Goal: Transaction & Acquisition: Purchase product/service

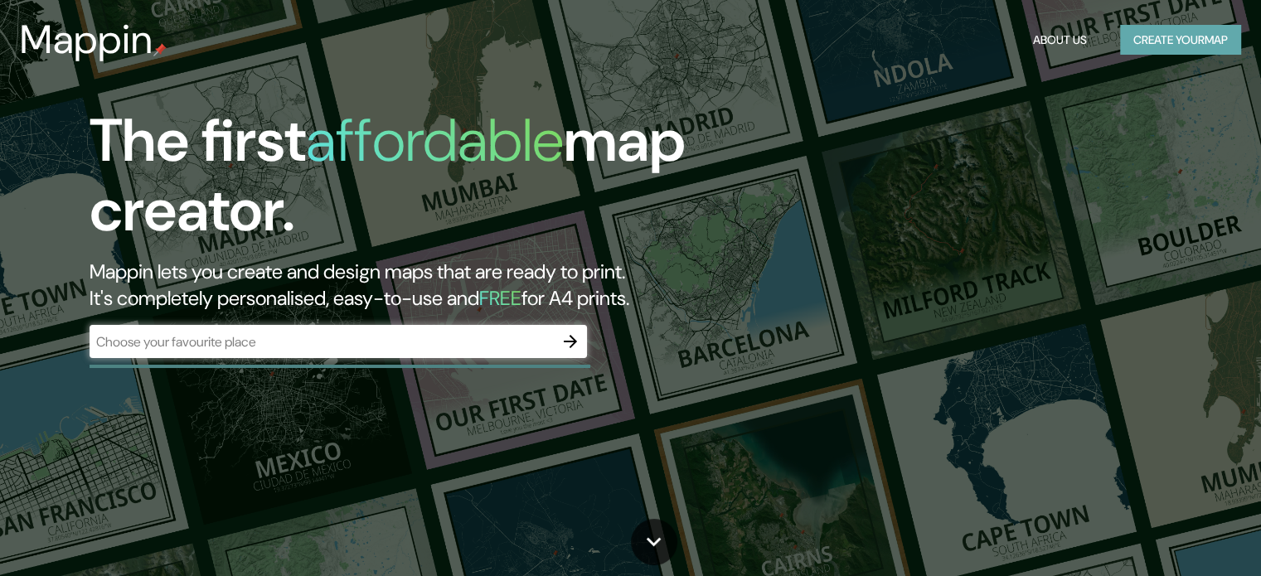
click at [1198, 42] on button "Create your map" at bounding box center [1180, 40] width 121 height 31
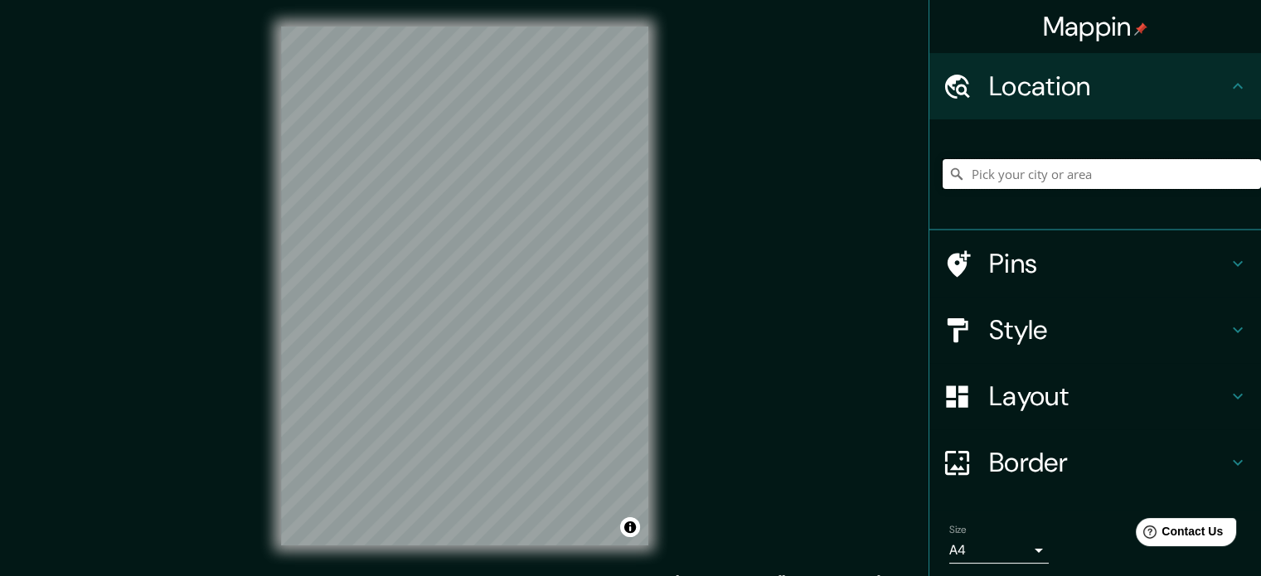
click at [1117, 186] on input "Pick your city or area" at bounding box center [1101, 174] width 318 height 30
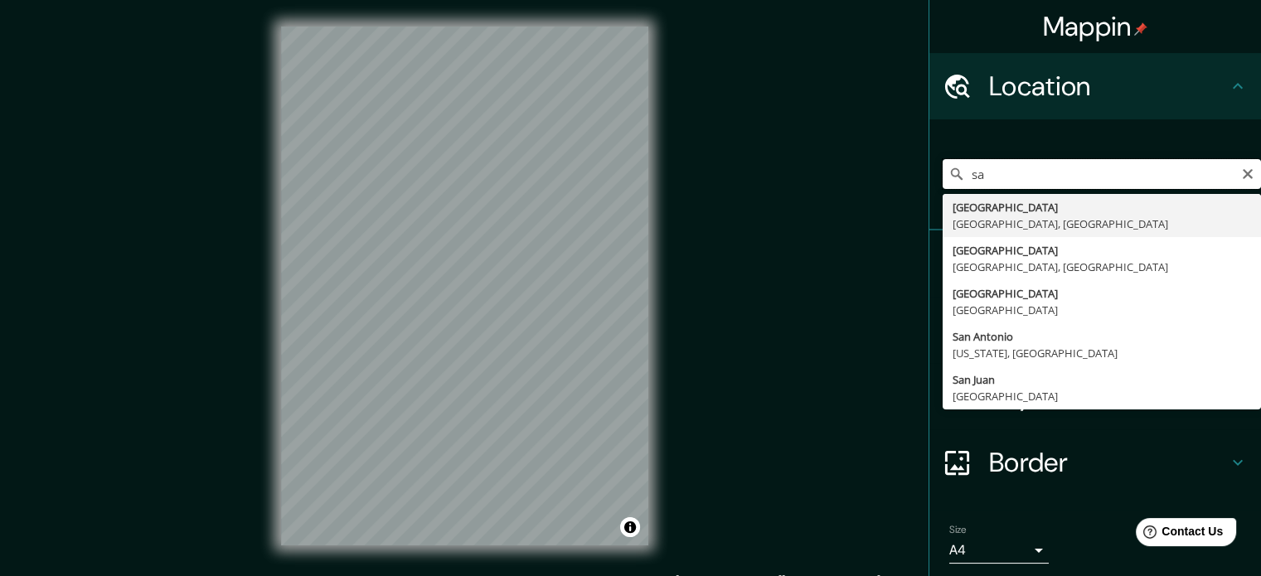
type input "s"
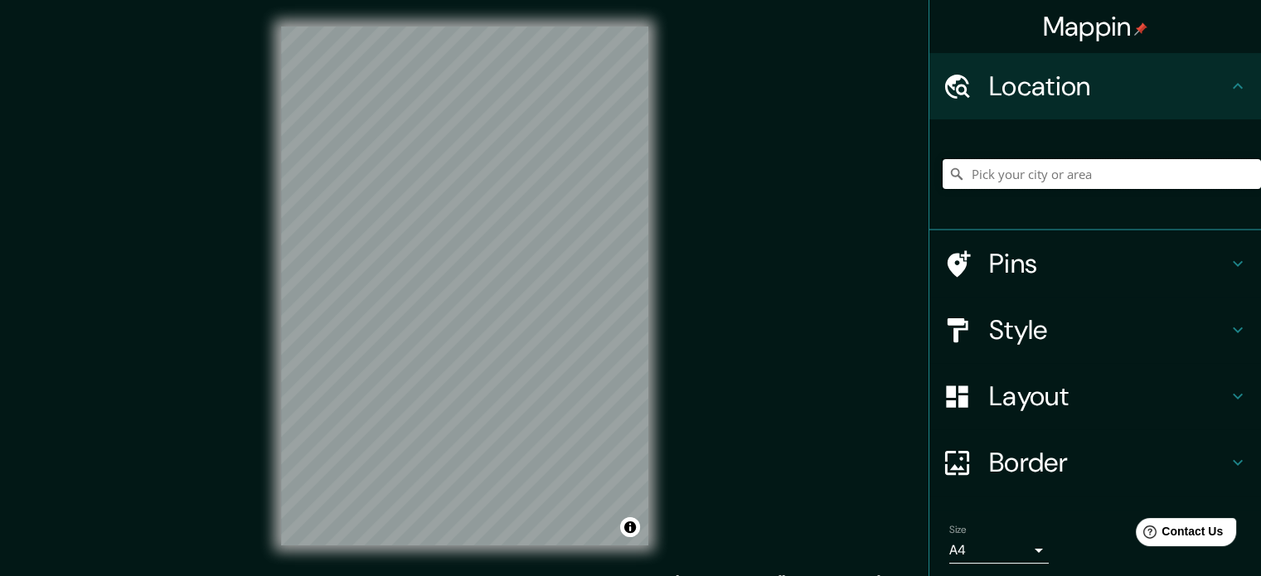
type input "m"
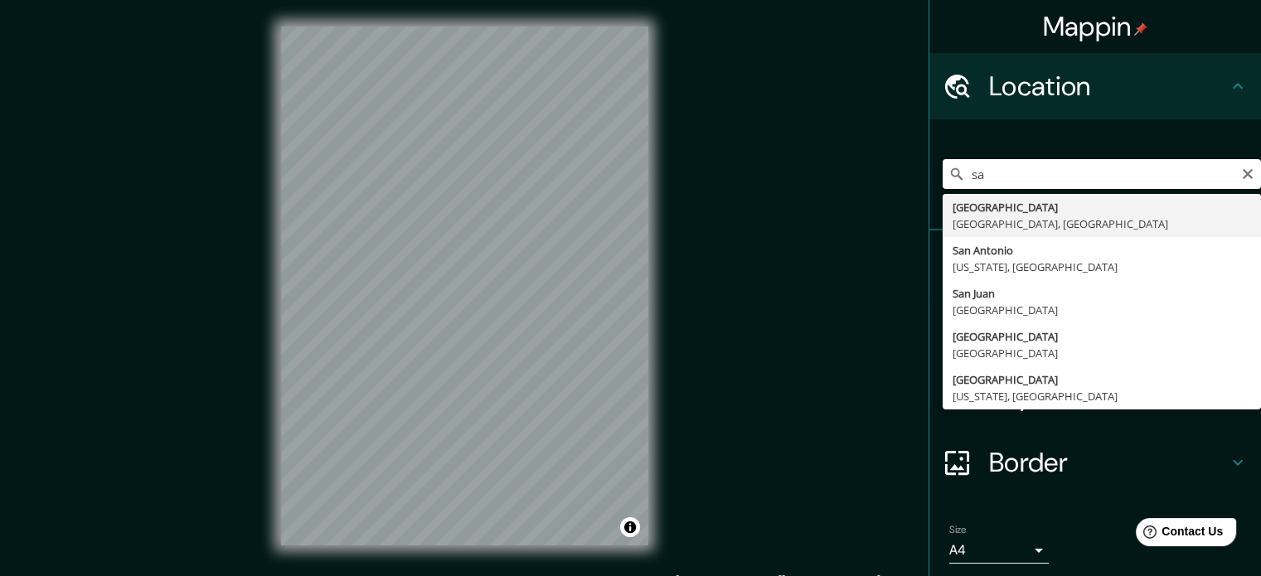
type input "s"
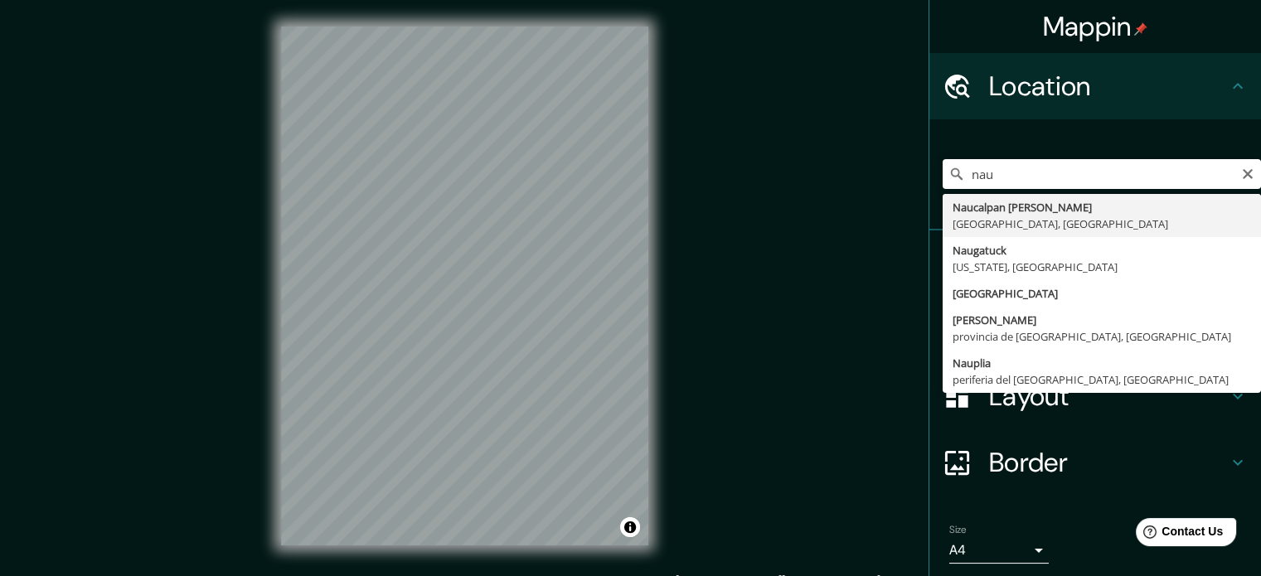
type input "Naucalpan [PERSON_NAME], [GEOGRAPHIC_DATA], [GEOGRAPHIC_DATA]"
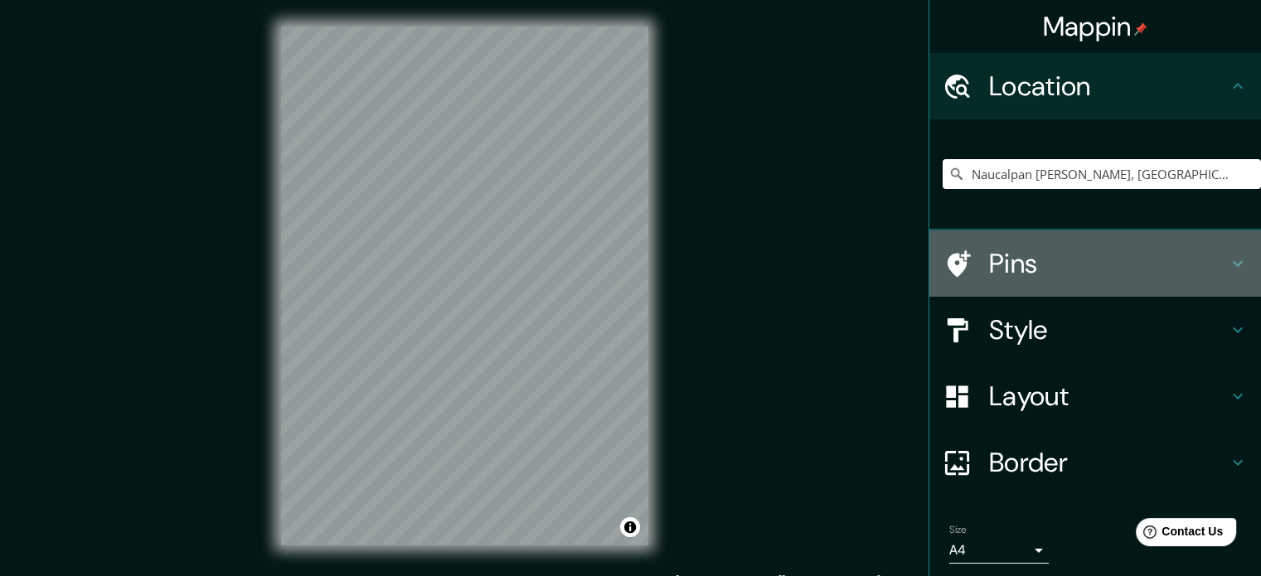
click at [1227, 263] on icon at bounding box center [1237, 264] width 20 height 20
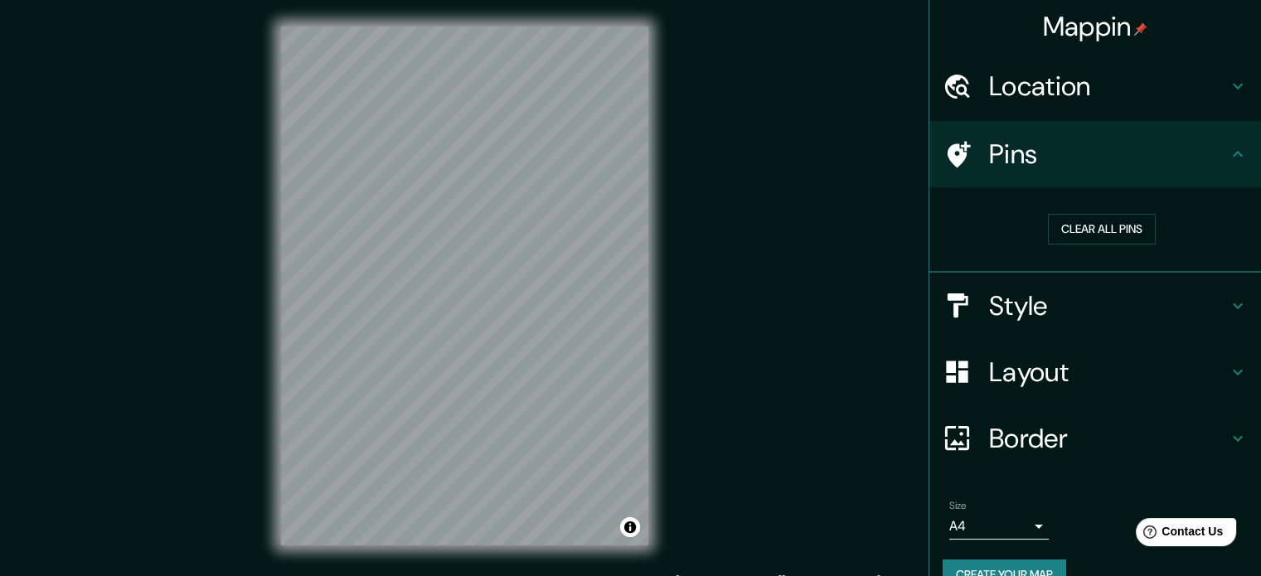
click at [1227, 306] on icon at bounding box center [1237, 306] width 20 height 20
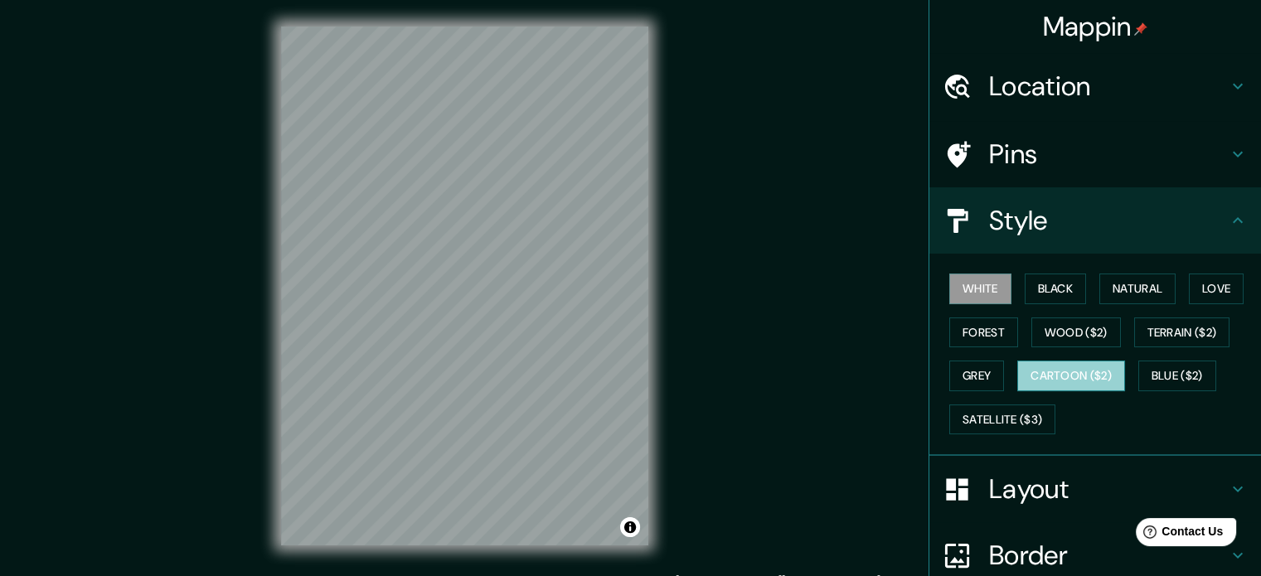
click at [1061, 377] on button "Cartoon ($2)" at bounding box center [1071, 376] width 108 height 31
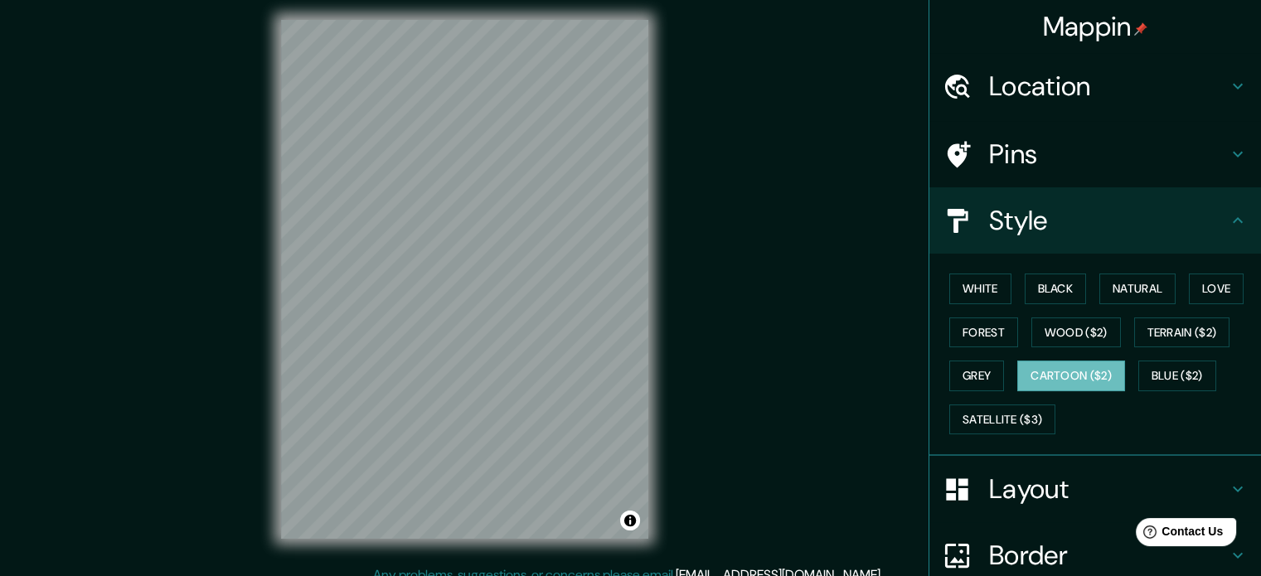
scroll to position [22, 0]
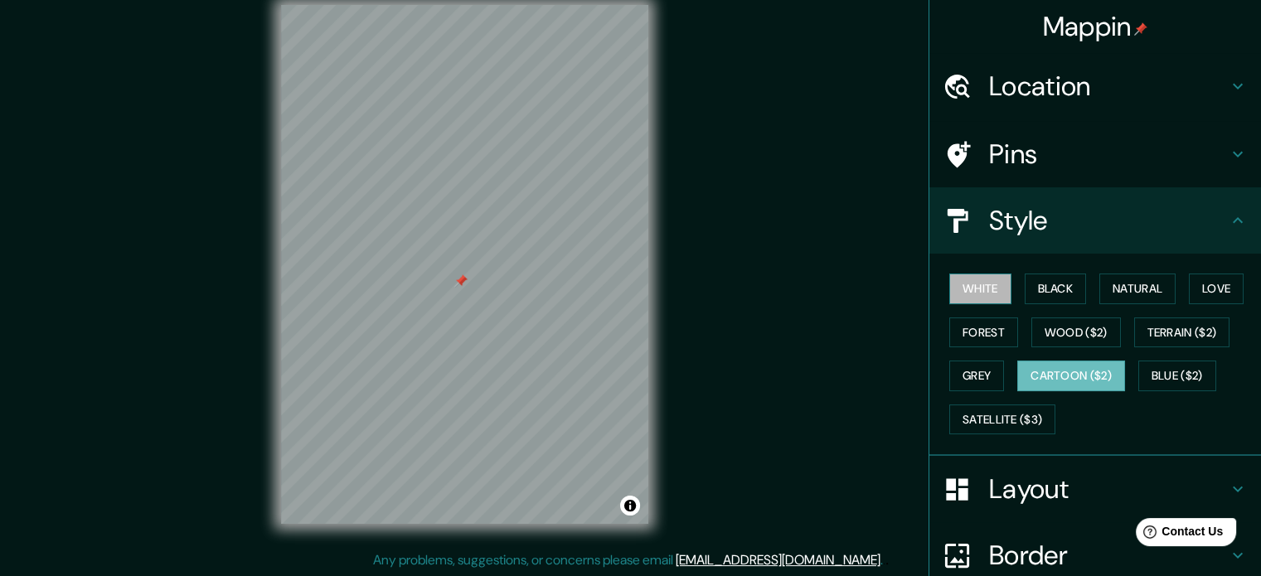
click at [962, 275] on button "White" at bounding box center [980, 289] width 62 height 31
click at [1047, 276] on button "Black" at bounding box center [1055, 289] width 62 height 31
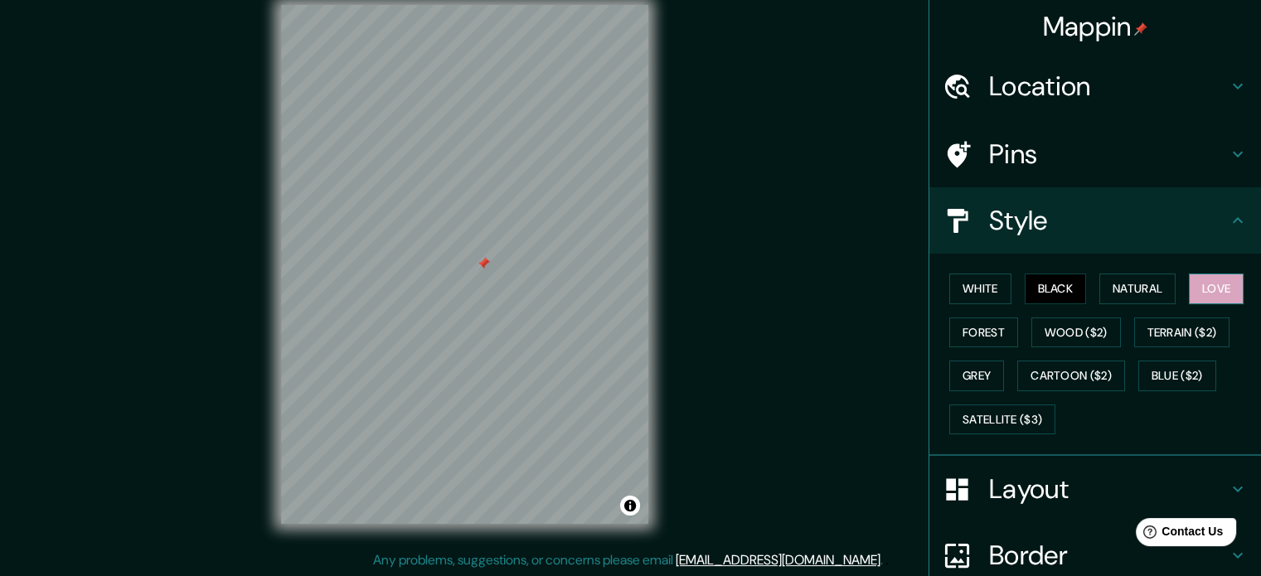
click at [1222, 288] on button "Love" at bounding box center [1216, 289] width 55 height 31
click at [954, 377] on button "Grey" at bounding box center [976, 376] width 55 height 31
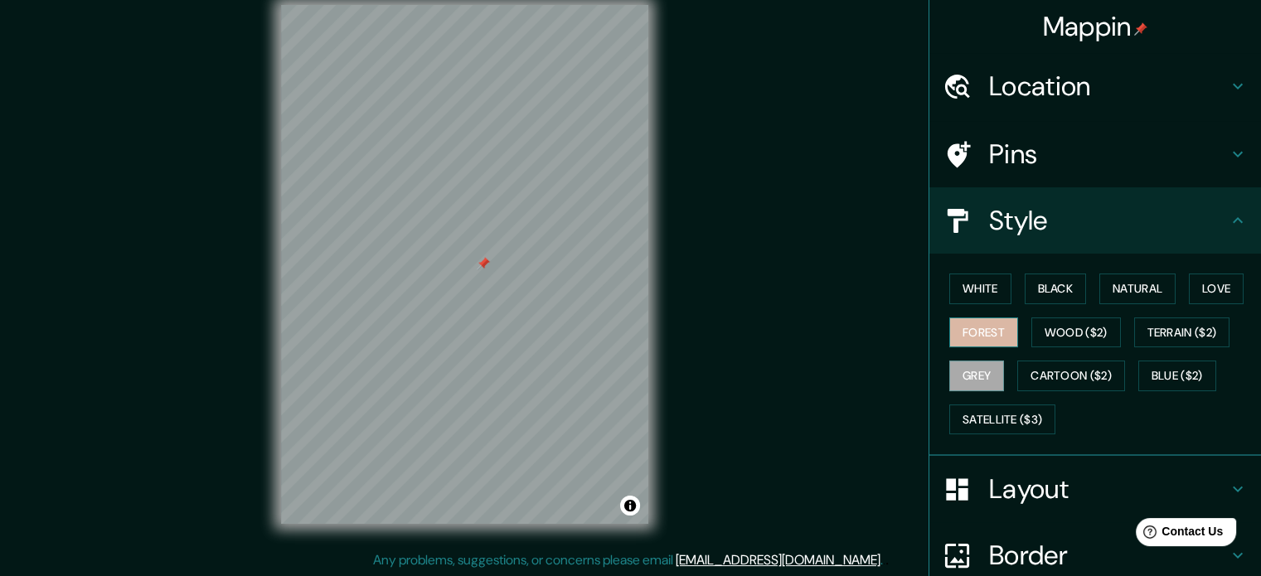
click at [985, 328] on button "Forest" at bounding box center [983, 332] width 69 height 31
click at [1063, 327] on button "Wood ($2)" at bounding box center [1076, 332] width 90 height 31
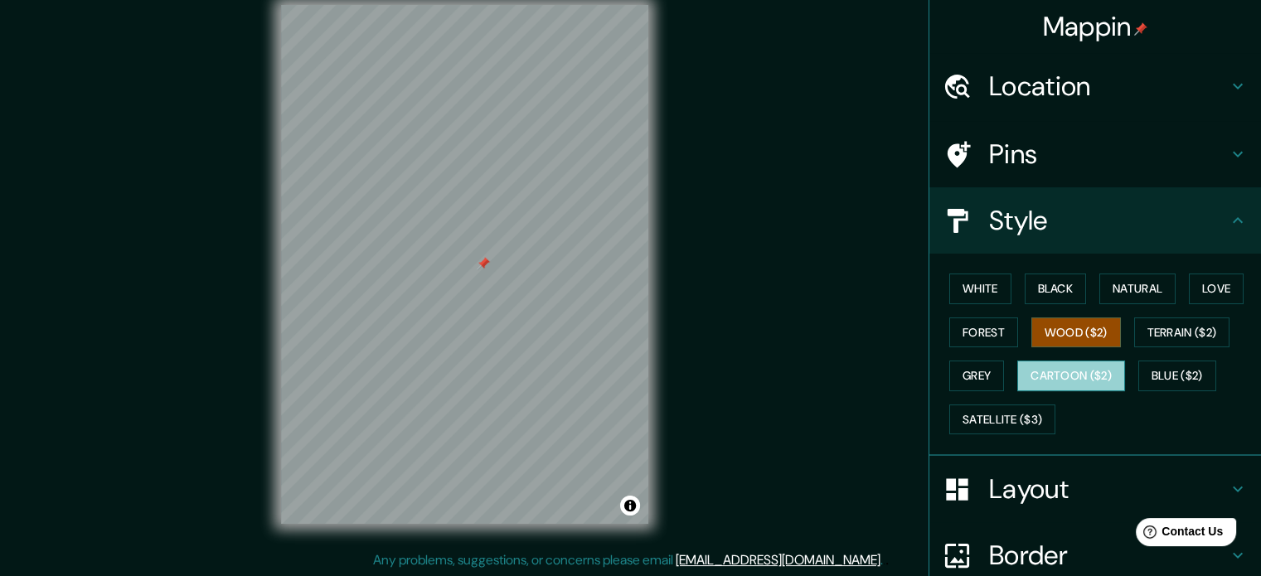
click at [1079, 364] on button "Cartoon ($2)" at bounding box center [1071, 376] width 108 height 31
click at [466, 221] on div at bounding box center [465, 221] width 13 height 13
